Goal: Task Accomplishment & Management: Manage account settings

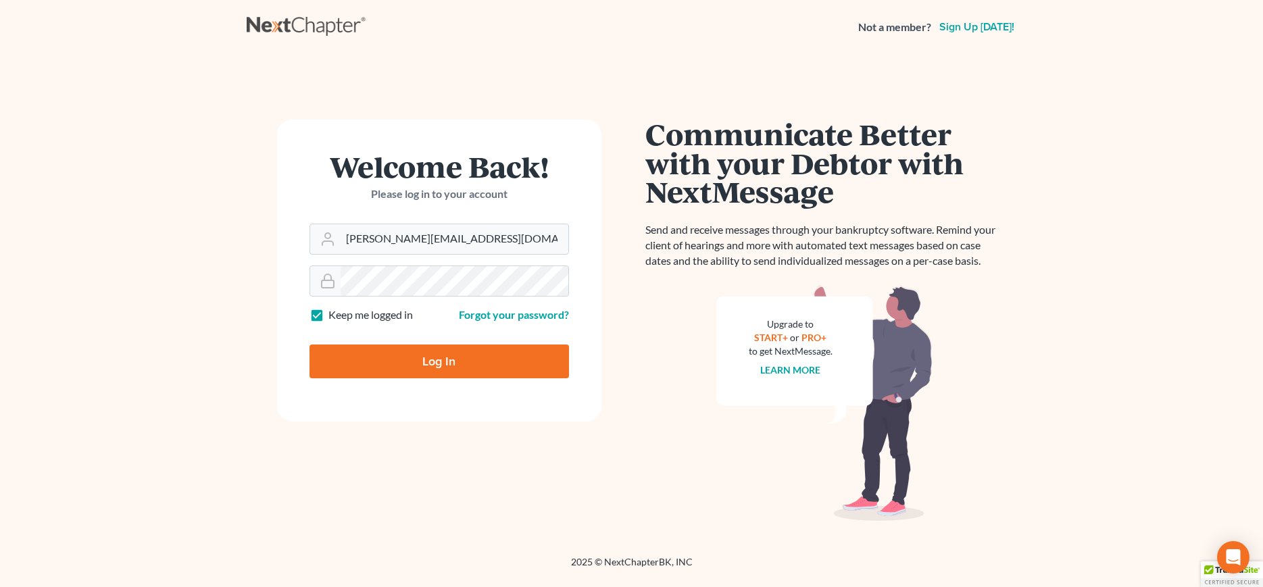
click at [437, 362] on input "Log In" at bounding box center [440, 362] width 260 height 34
type input "Thinking..."
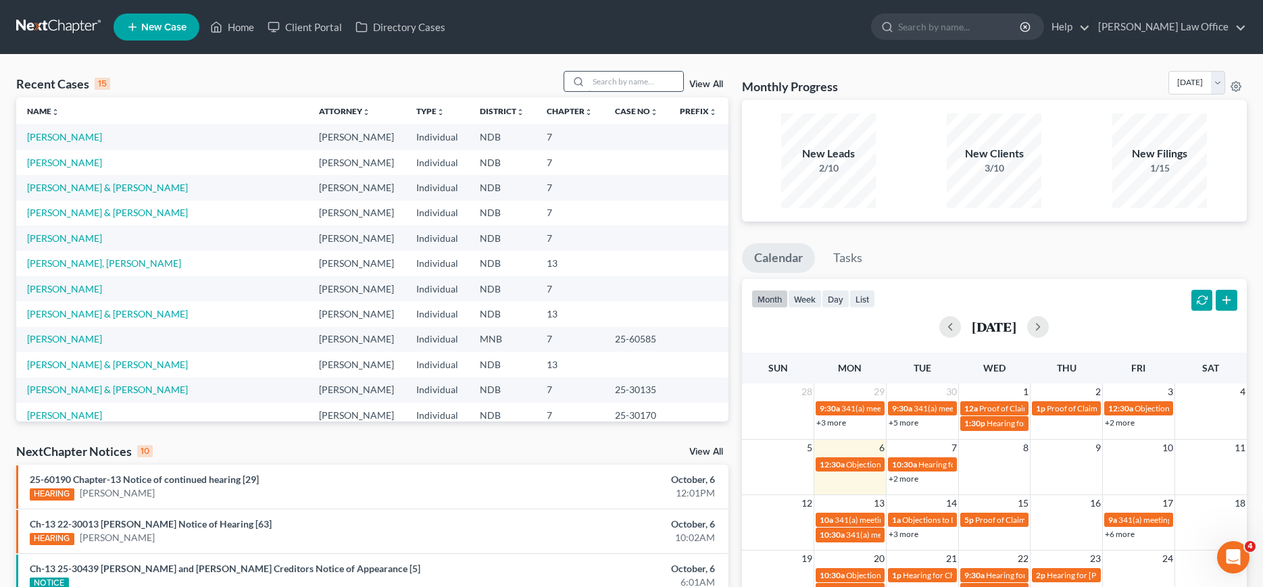
click at [622, 82] on input "search" at bounding box center [636, 82] width 95 height 20
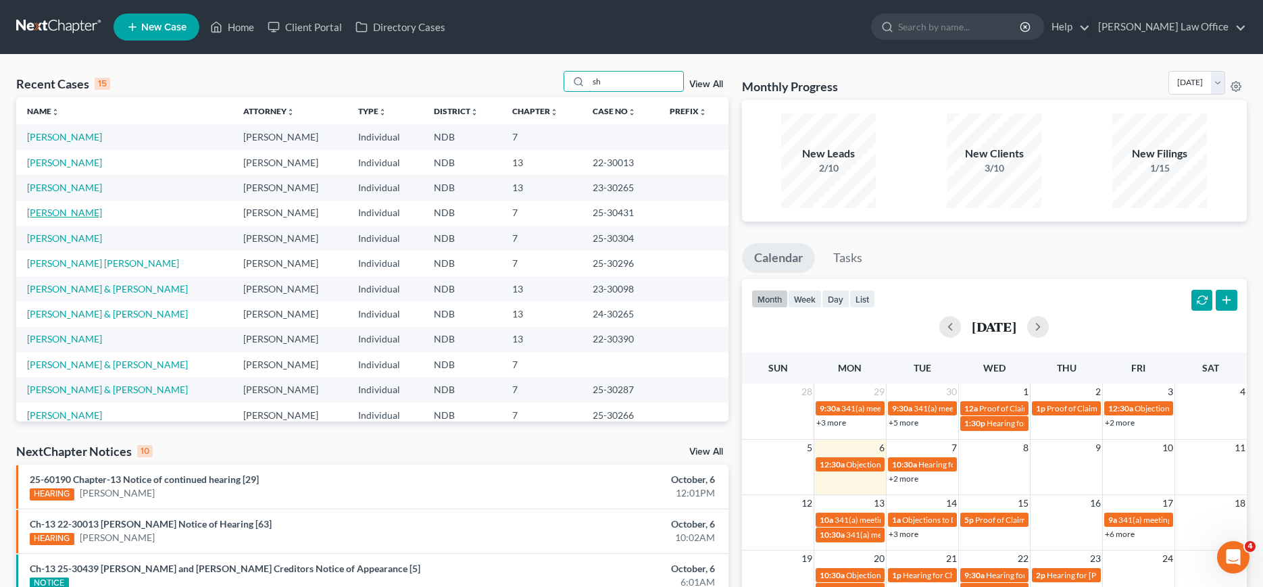
type input "sh"
click at [53, 217] on link "[PERSON_NAME]" at bounding box center [64, 212] width 75 height 11
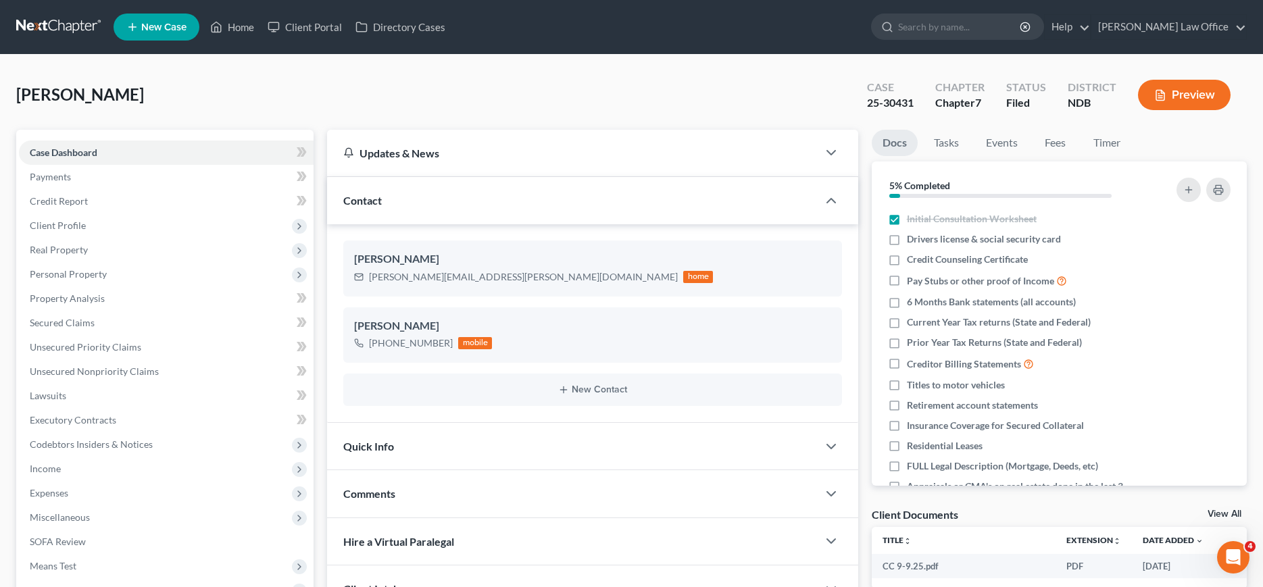
click at [41, 30] on link at bounding box center [59, 27] width 87 height 24
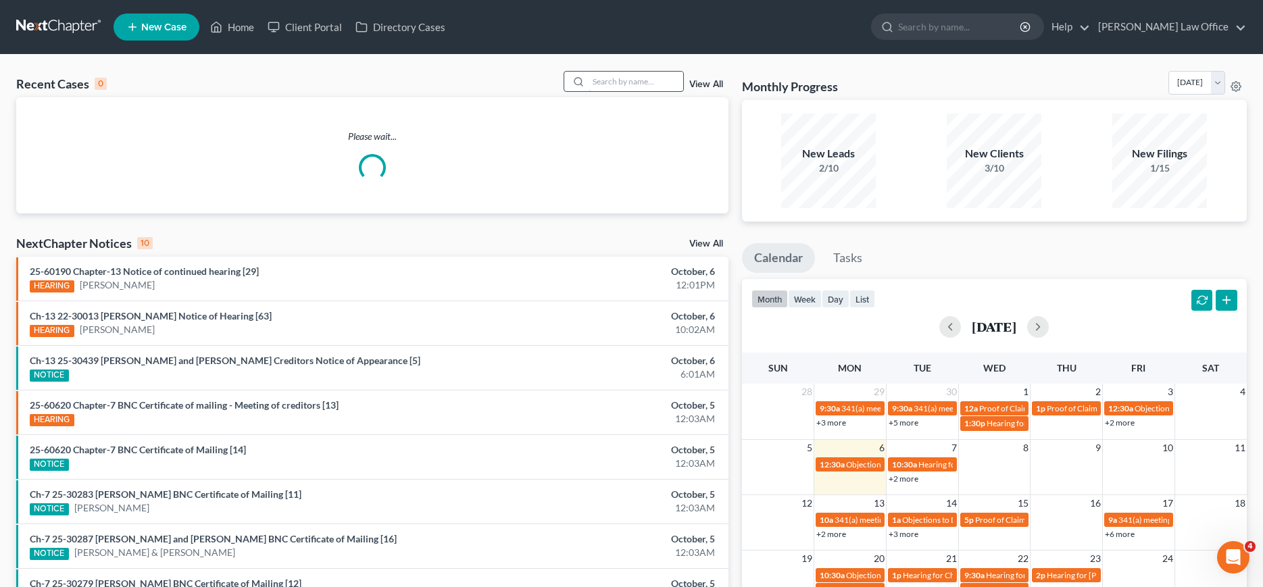
click at [641, 81] on input "search" at bounding box center [636, 82] width 95 height 20
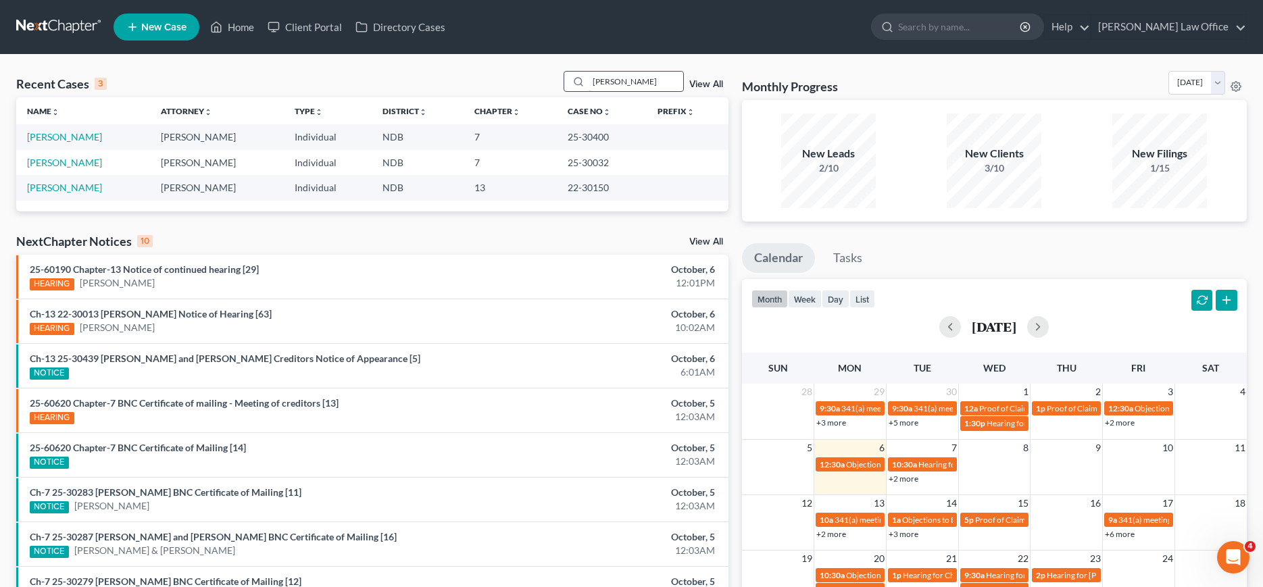
click at [612, 80] on input "[PERSON_NAME]" at bounding box center [636, 82] width 95 height 20
type input "e"
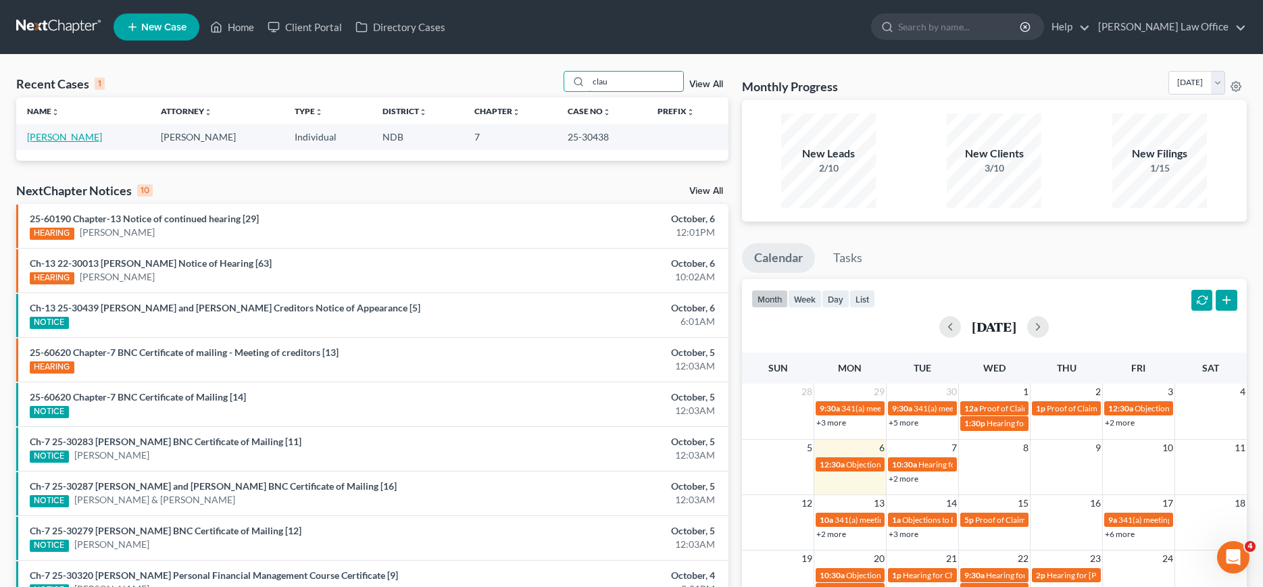
type input "clau"
click at [39, 140] on link "[PERSON_NAME]" at bounding box center [64, 136] width 75 height 11
select select "4"
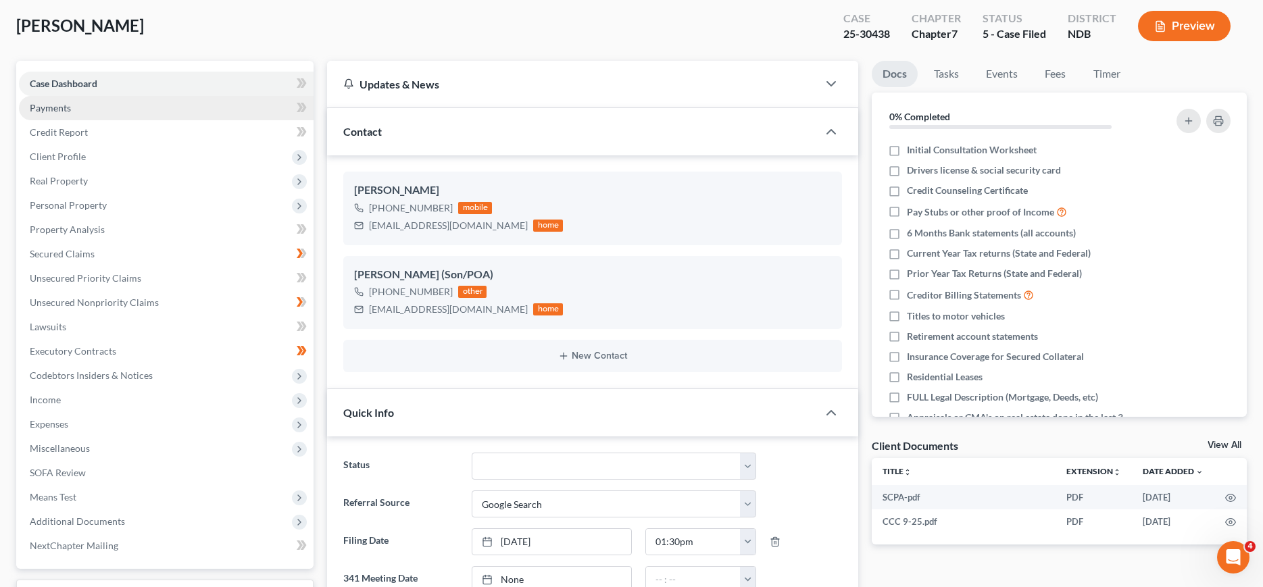
scroll to position [345, 0]
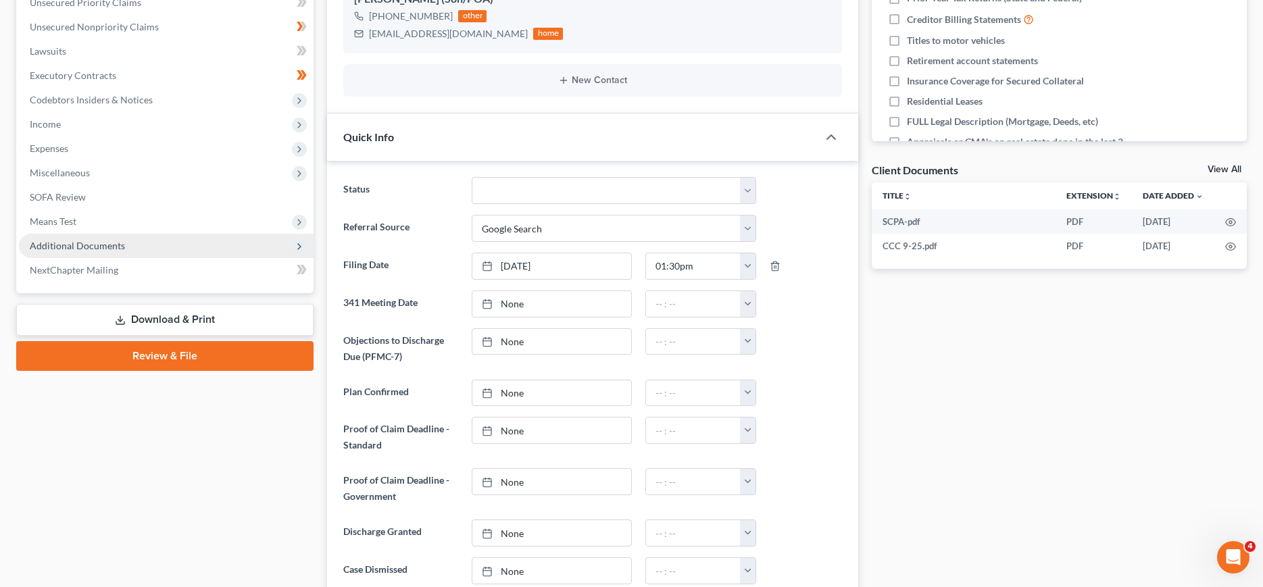
click at [70, 245] on span "Additional Documents" at bounding box center [77, 245] width 95 height 11
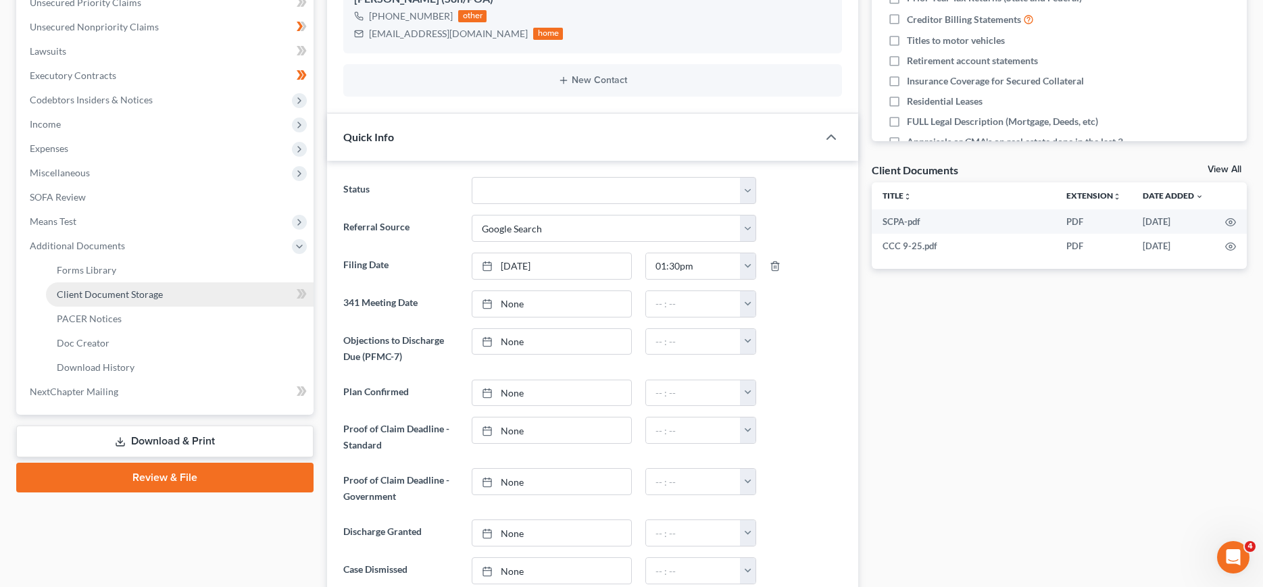
click at [79, 295] on span "Client Document Storage" at bounding box center [110, 294] width 106 height 11
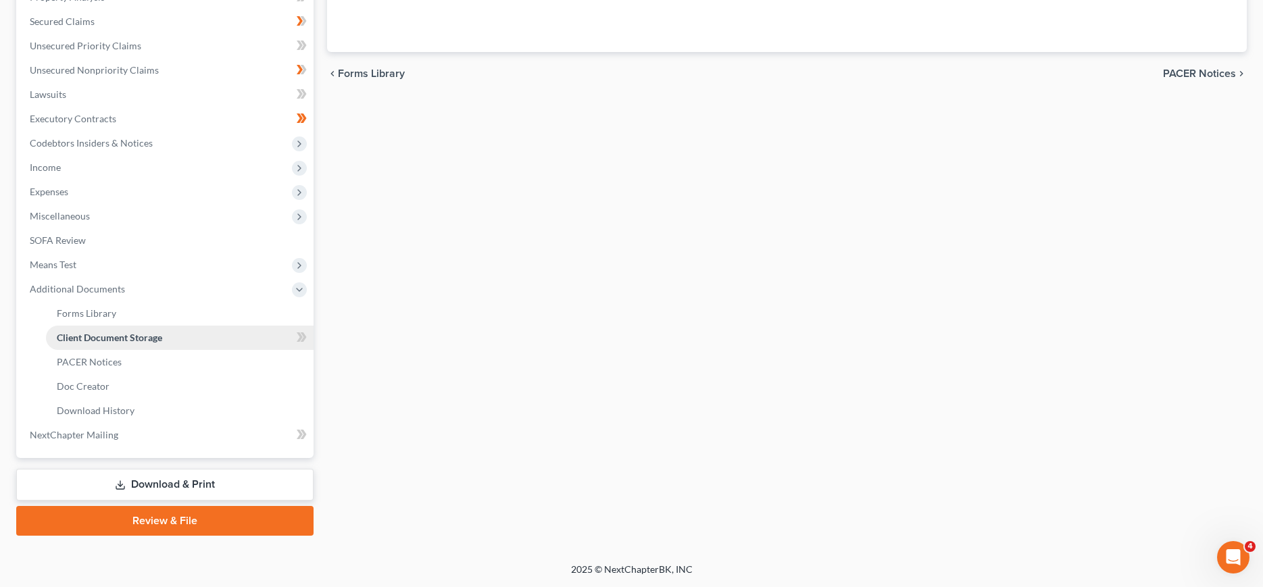
scroll to position [300, 0]
select select "0"
select select "5"
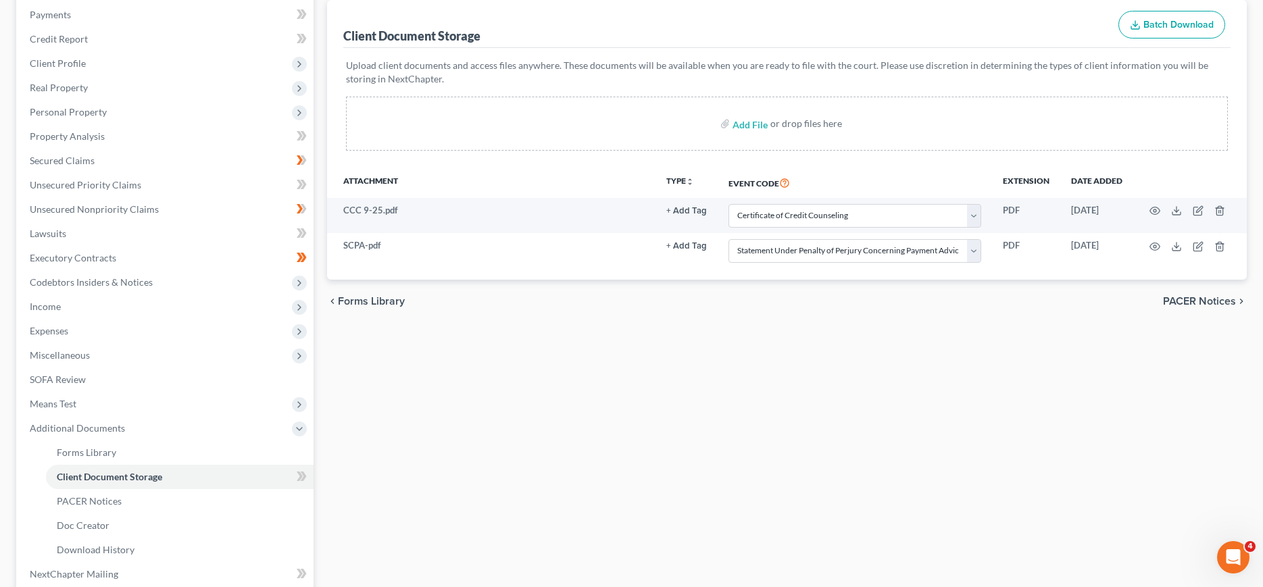
scroll to position [231, 0]
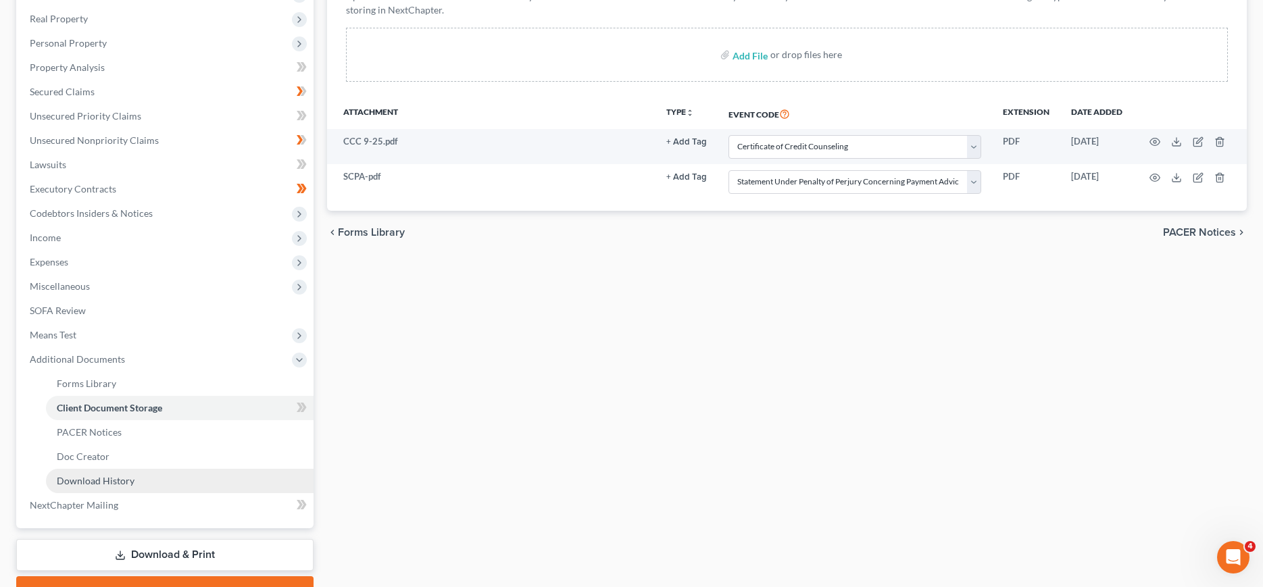
click at [105, 481] on span "Download History" at bounding box center [96, 480] width 78 height 11
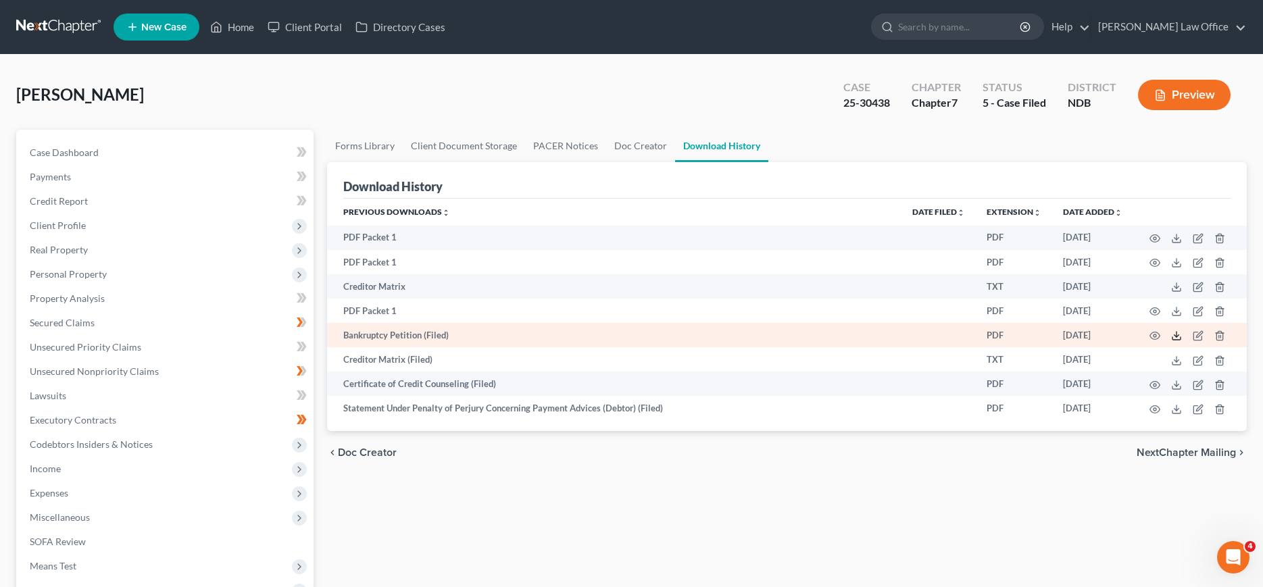
click at [1176, 332] on icon at bounding box center [1176, 335] width 11 height 11
